Goal: Transaction & Acquisition: Purchase product/service

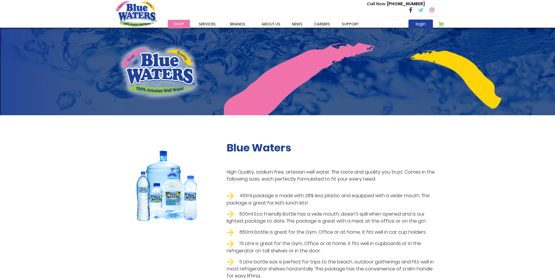
click at [177, 187] on img at bounding box center [166, 184] width 73 height 87
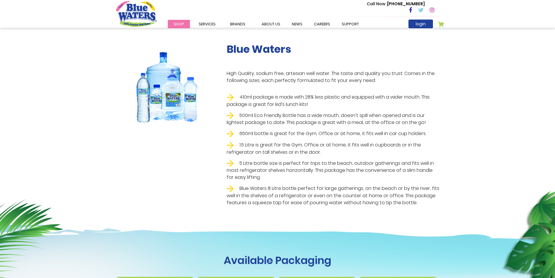
scroll to position [117, 0]
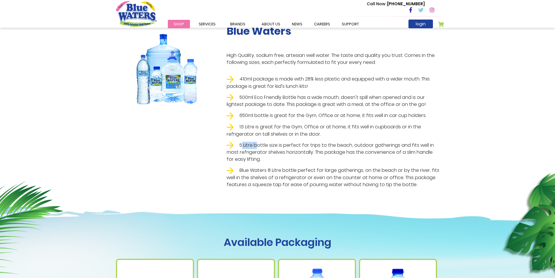
drag, startPoint x: 243, startPoint y: 146, endPoint x: 256, endPoint y: 147, distance: 13.4
click at [256, 147] on li "5 Litre bottle size is perfect for trips to the beach, outdoor gatherings and f…" at bounding box center [333, 152] width 213 height 21
drag, startPoint x: 313, startPoint y: 153, endPoint x: 365, endPoint y: 151, distance: 52.2
click at [365, 151] on li "5 Litre bottle size is perfect for trips to the beach, outdoor gatherings and f…" at bounding box center [333, 152] width 213 height 21
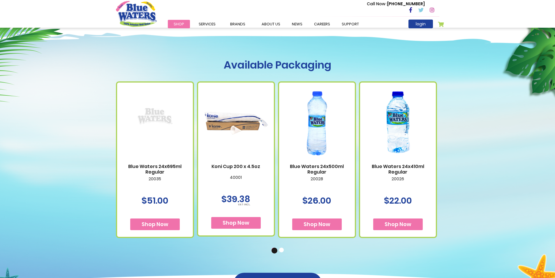
scroll to position [291, 0]
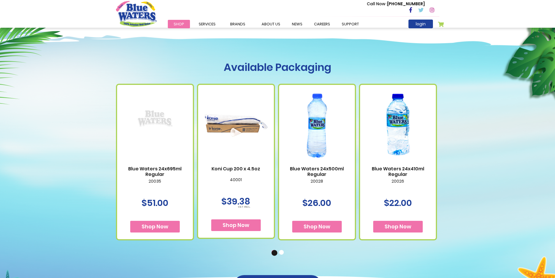
click at [282, 253] on button "2" at bounding box center [282, 253] width 6 height 6
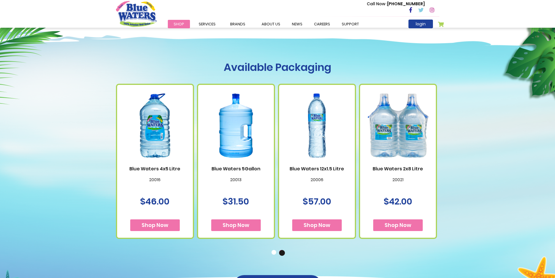
click at [405, 130] on img at bounding box center [398, 125] width 64 height 80
